Goal: Check status: Check status

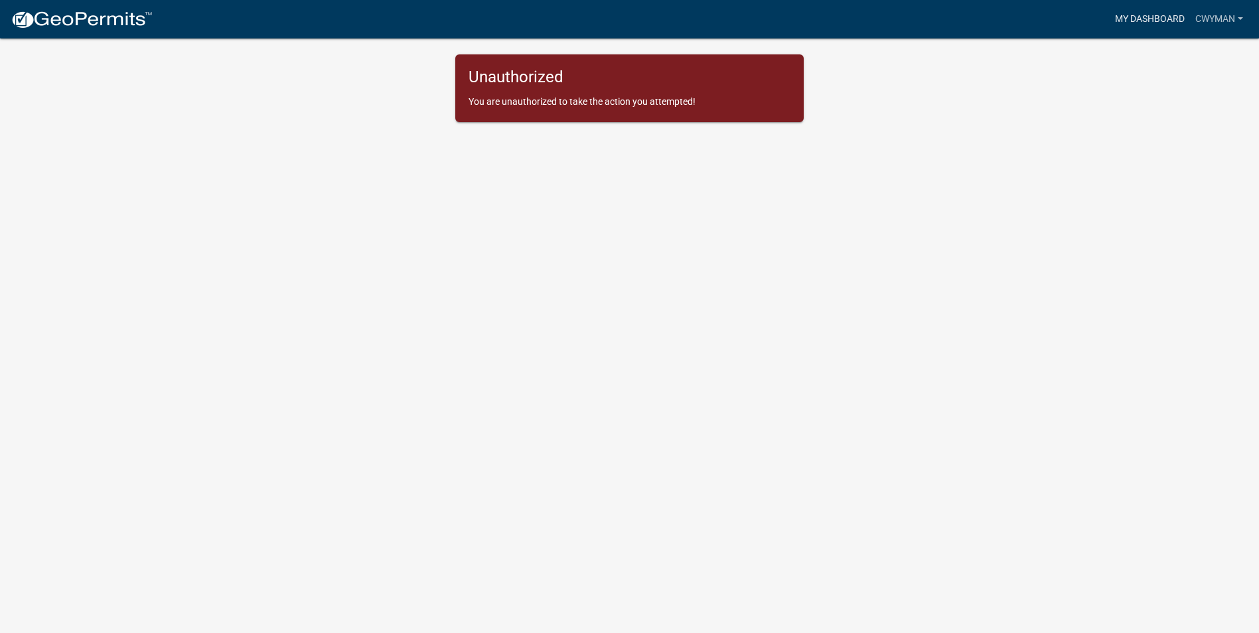
click at [1149, 18] on link "My Dashboard" at bounding box center [1150, 19] width 80 height 25
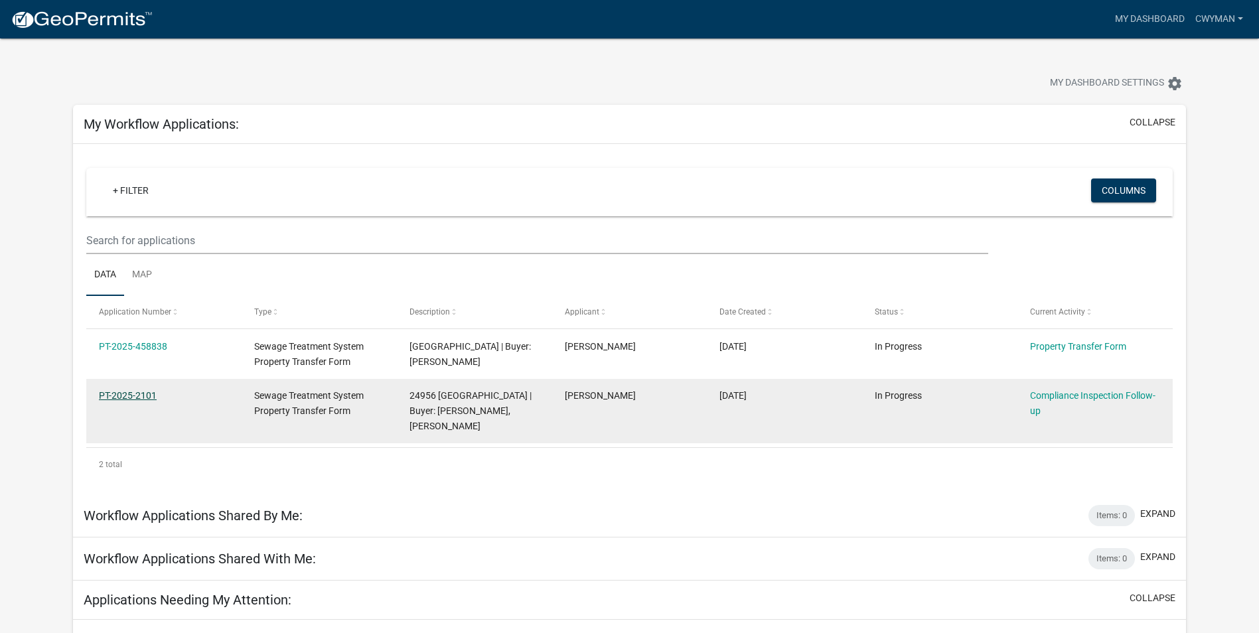
click at [132, 398] on link "PT-2025-2101" at bounding box center [128, 395] width 58 height 11
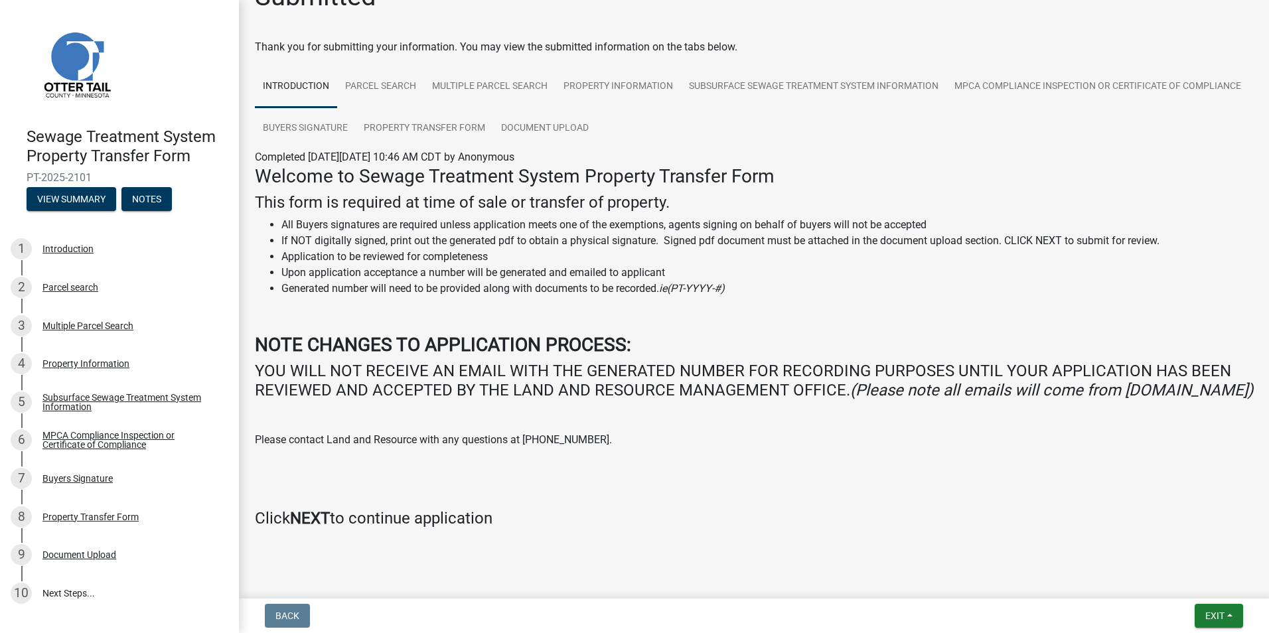
scroll to position [68, 0]
